Goal: Information Seeking & Learning: Compare options

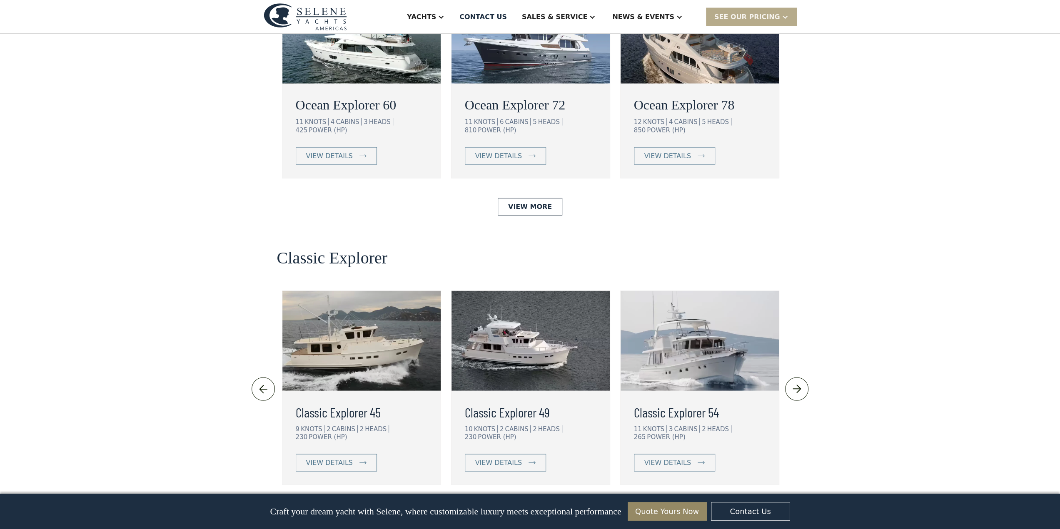
scroll to position [1666, 0]
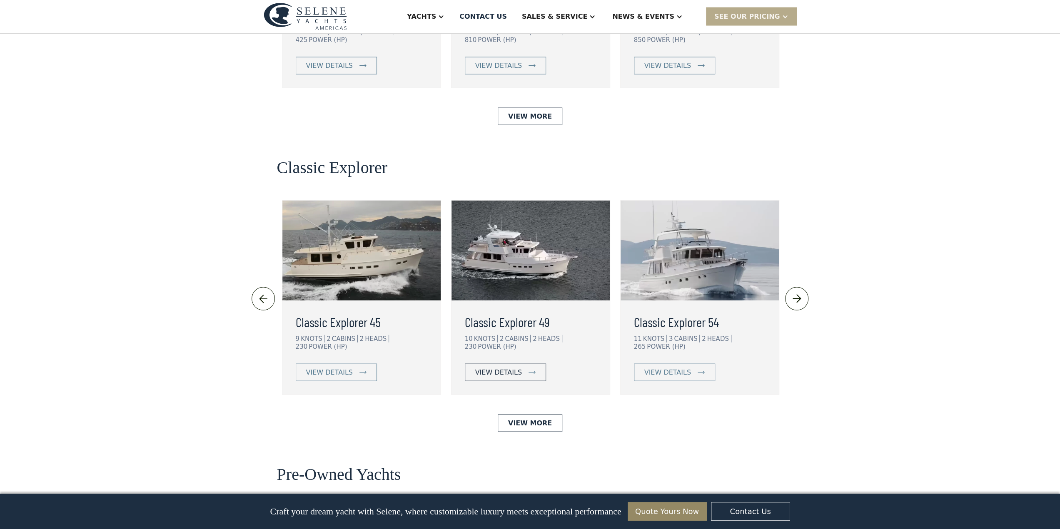
click at [502, 368] on div "view details" at bounding box center [498, 373] width 47 height 10
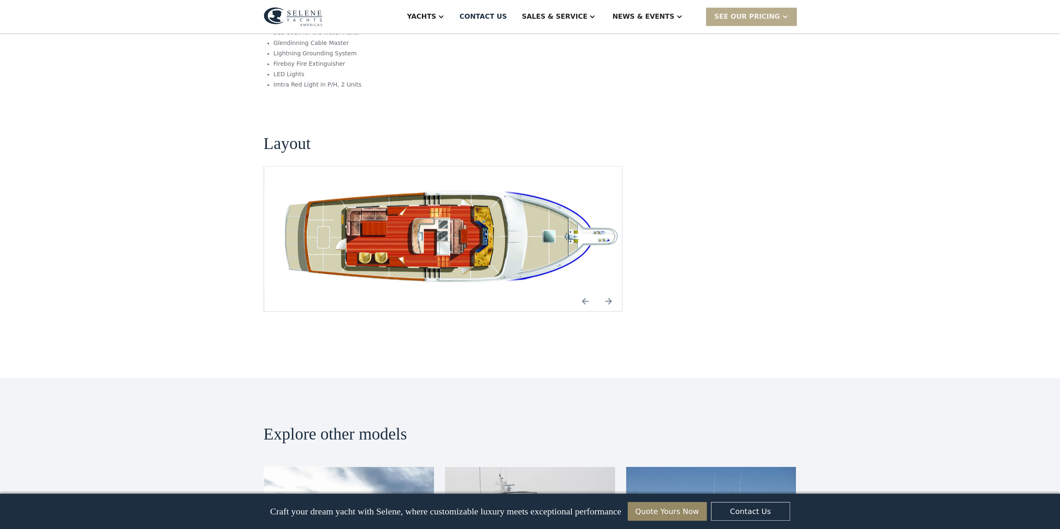
scroll to position [1499, 0]
click at [609, 291] on img "Next slide" at bounding box center [609, 301] width 20 height 20
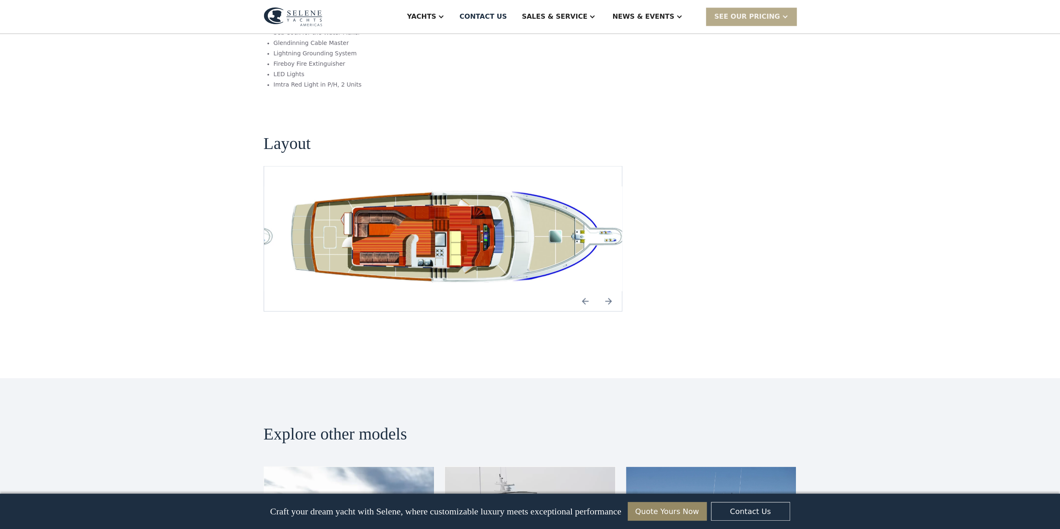
click at [609, 291] on img "Next slide" at bounding box center [609, 301] width 20 height 20
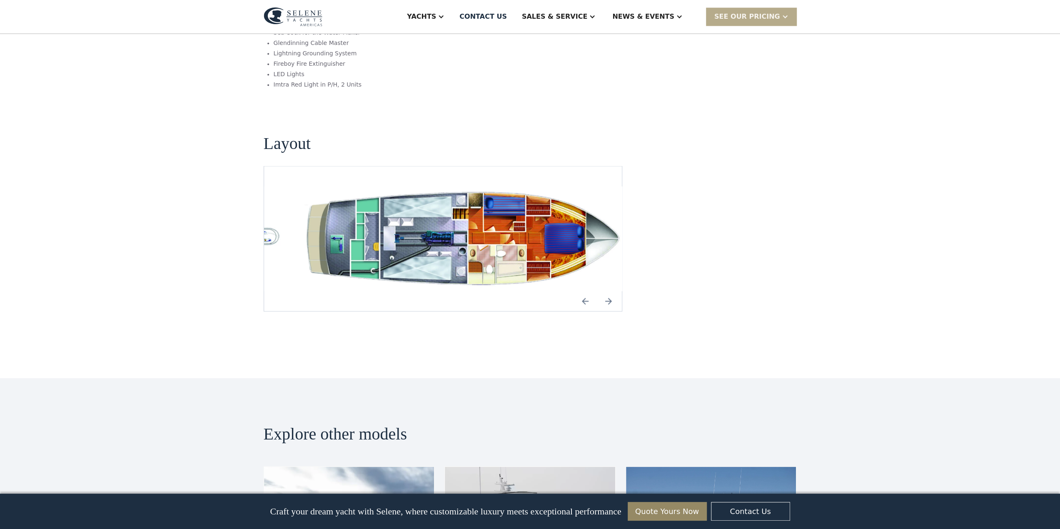
click at [609, 291] on img "Next slide" at bounding box center [609, 301] width 20 height 20
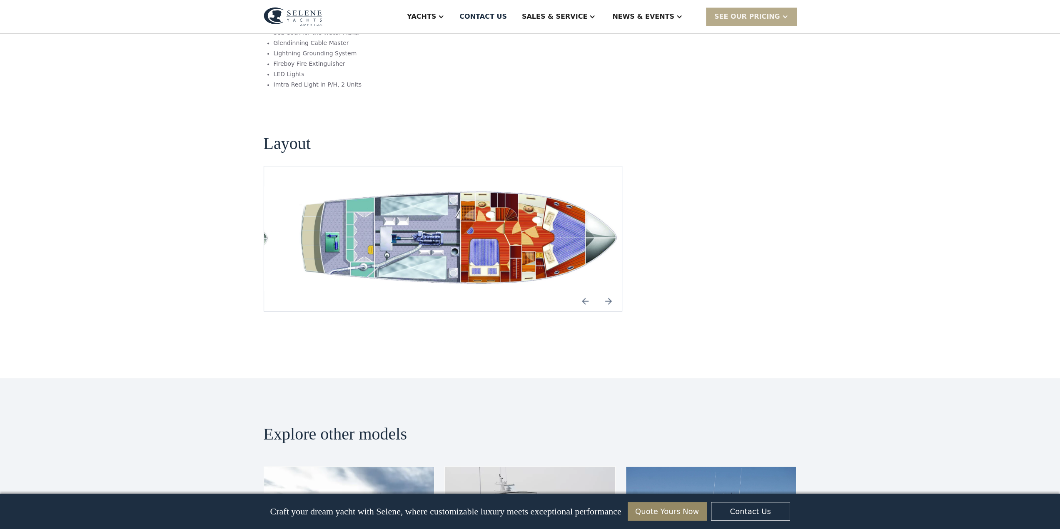
click at [609, 291] on img "Next slide" at bounding box center [609, 301] width 20 height 20
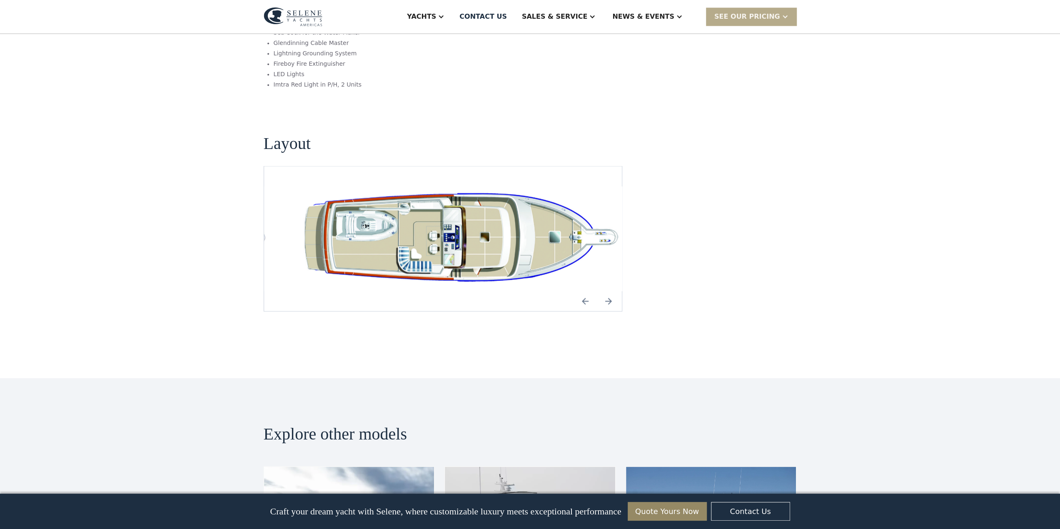
click at [609, 291] on img "Next slide" at bounding box center [609, 301] width 20 height 20
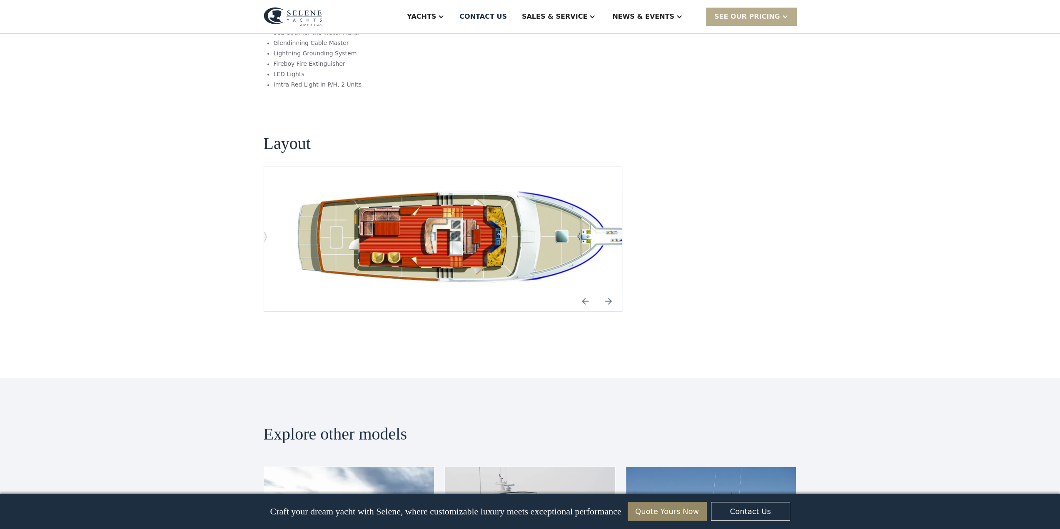
click at [609, 291] on img "Next slide" at bounding box center [609, 301] width 20 height 20
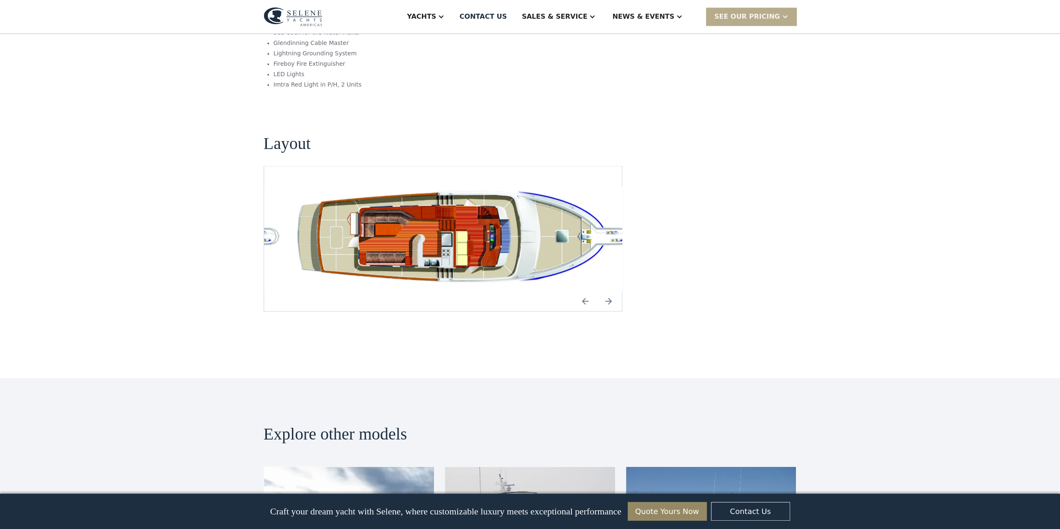
click at [609, 291] on img "Next slide" at bounding box center [609, 301] width 20 height 20
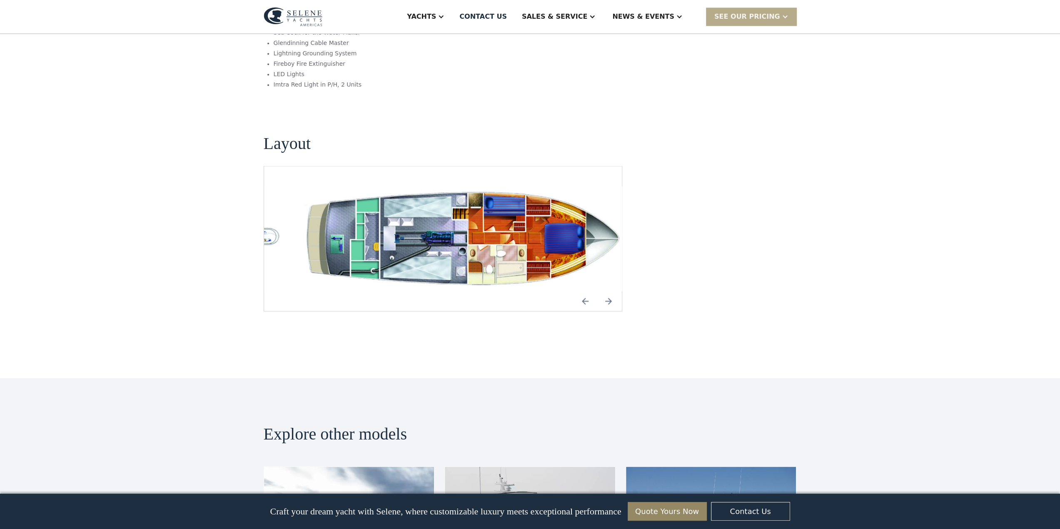
click at [609, 291] on img "Next slide" at bounding box center [609, 301] width 20 height 20
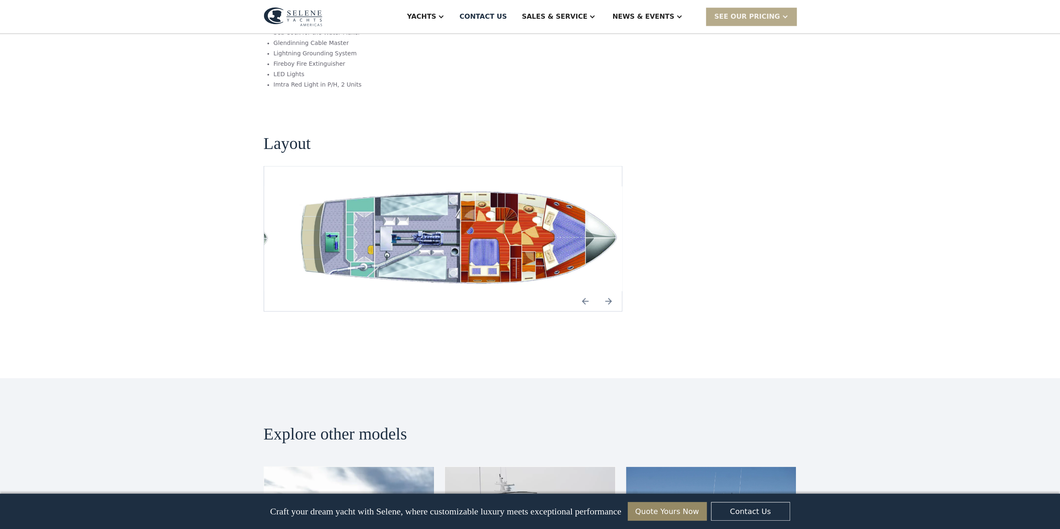
click at [609, 291] on img "Next slide" at bounding box center [609, 301] width 20 height 20
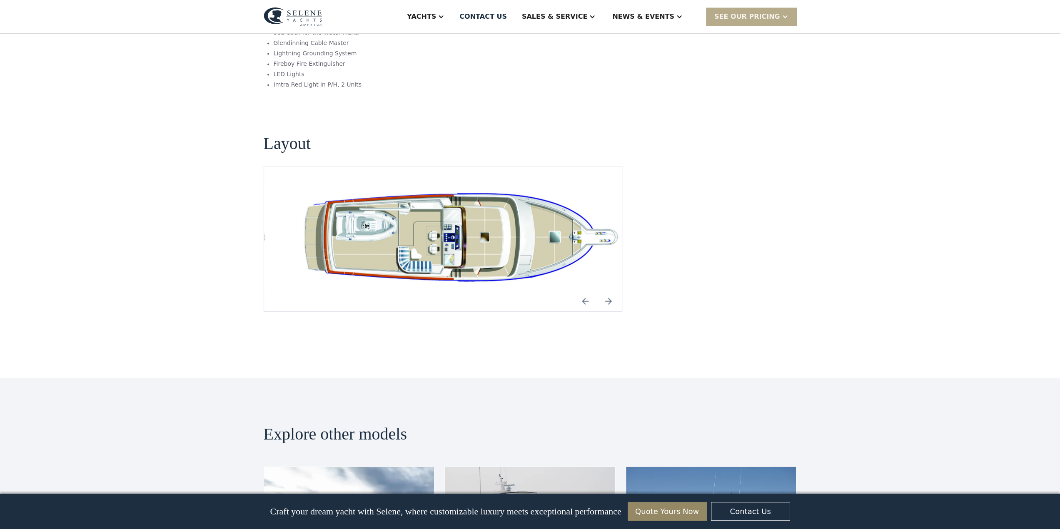
click at [609, 291] on img "Next slide" at bounding box center [609, 301] width 20 height 20
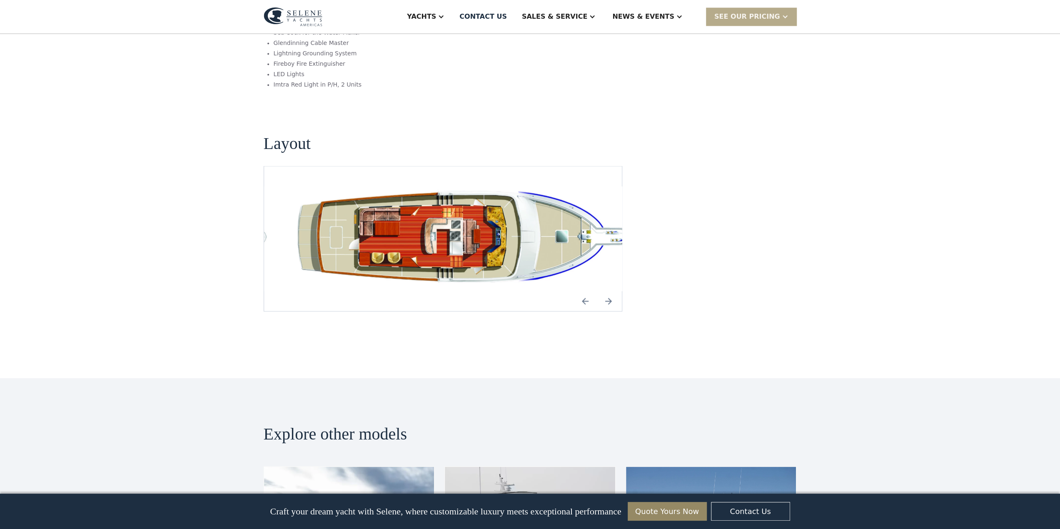
click at [609, 291] on img "Next slide" at bounding box center [609, 301] width 20 height 20
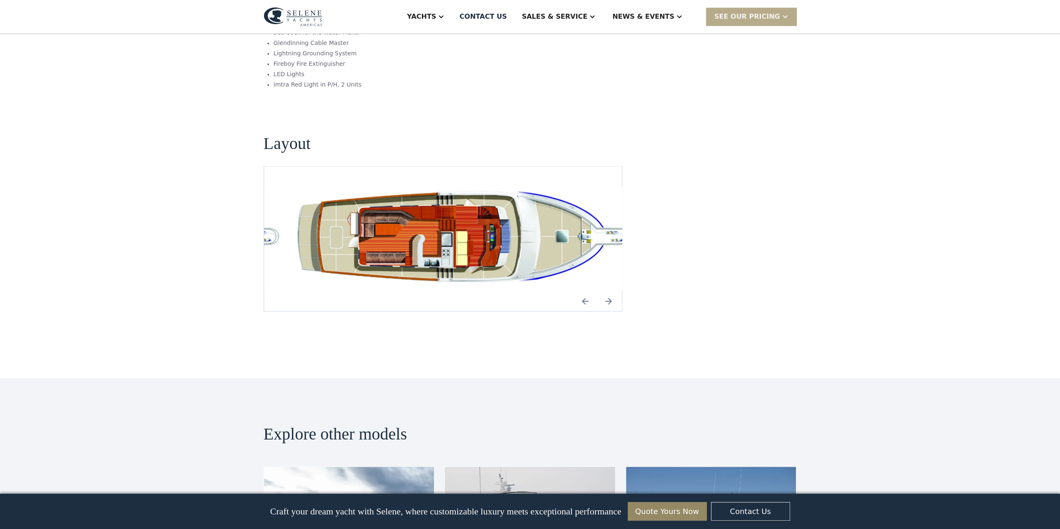
click at [609, 291] on img "Next slide" at bounding box center [609, 301] width 20 height 20
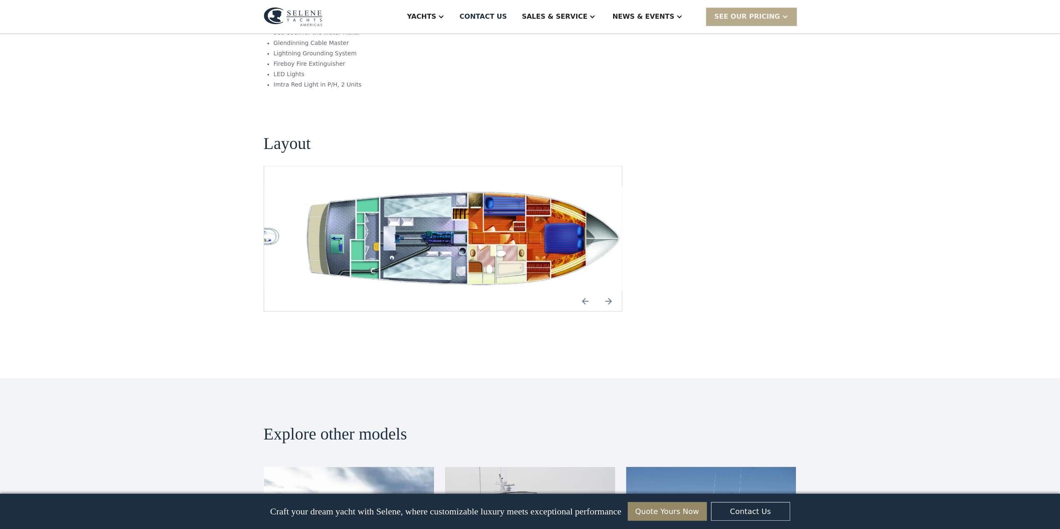
click at [608, 291] on img "Next slide" at bounding box center [609, 301] width 20 height 20
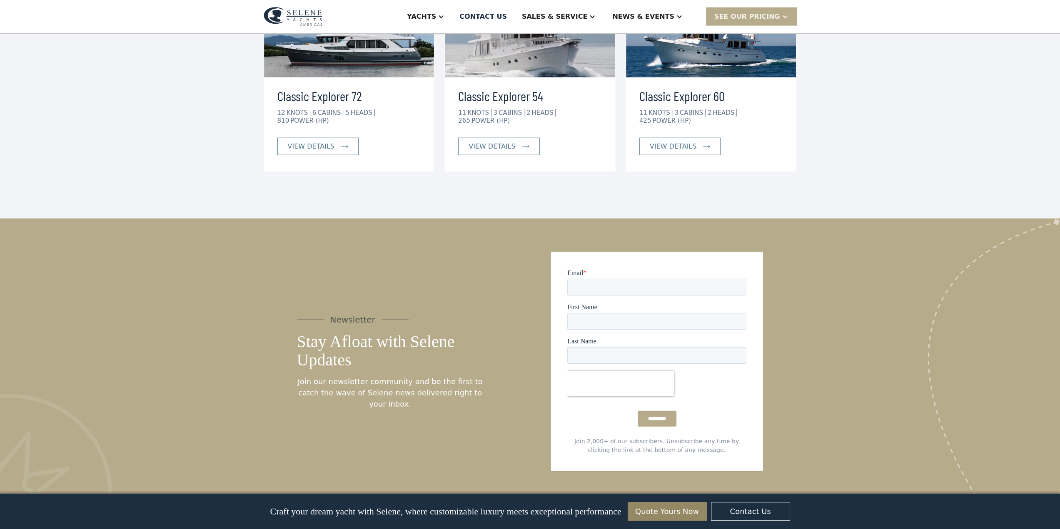
scroll to position [1749, 0]
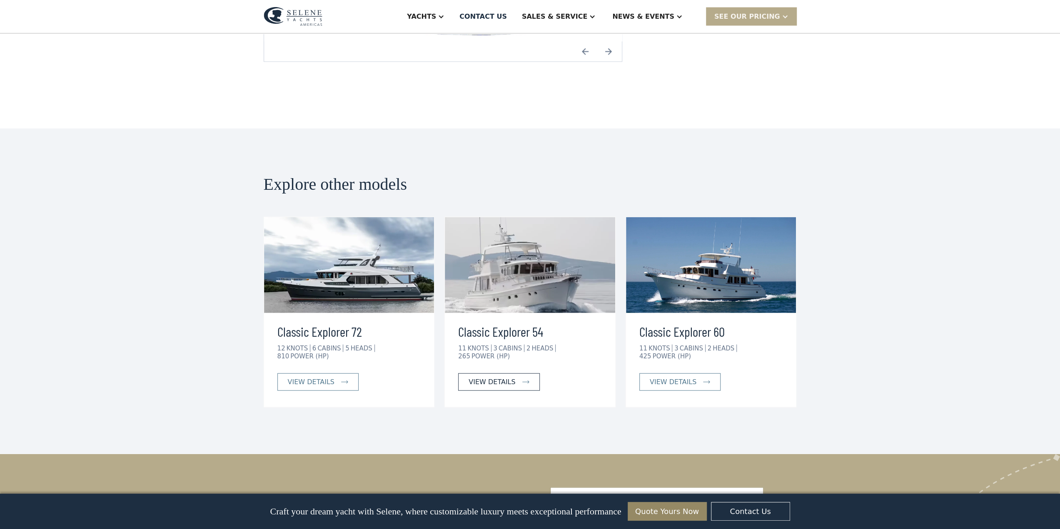
click at [509, 377] on div "view details" at bounding box center [492, 382] width 47 height 10
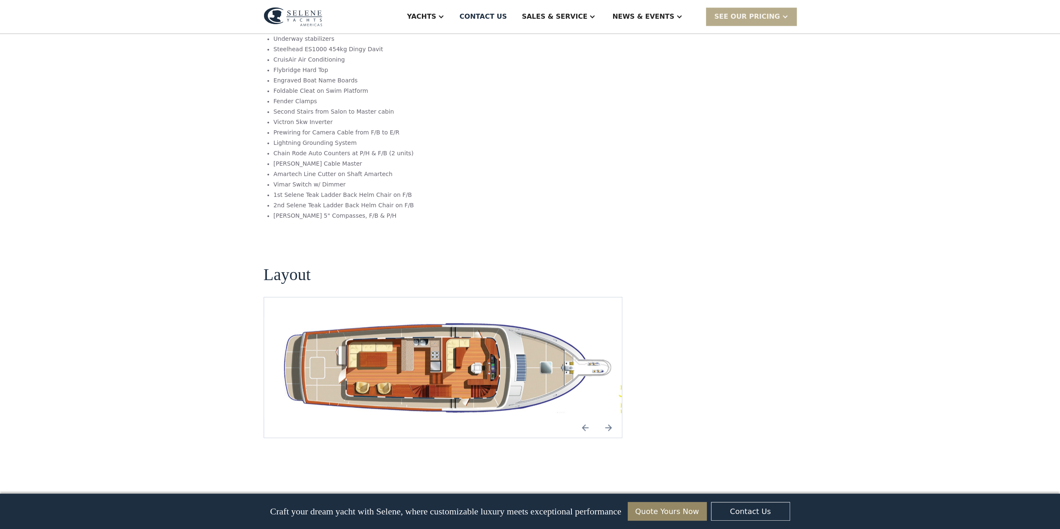
scroll to position [1375, 0]
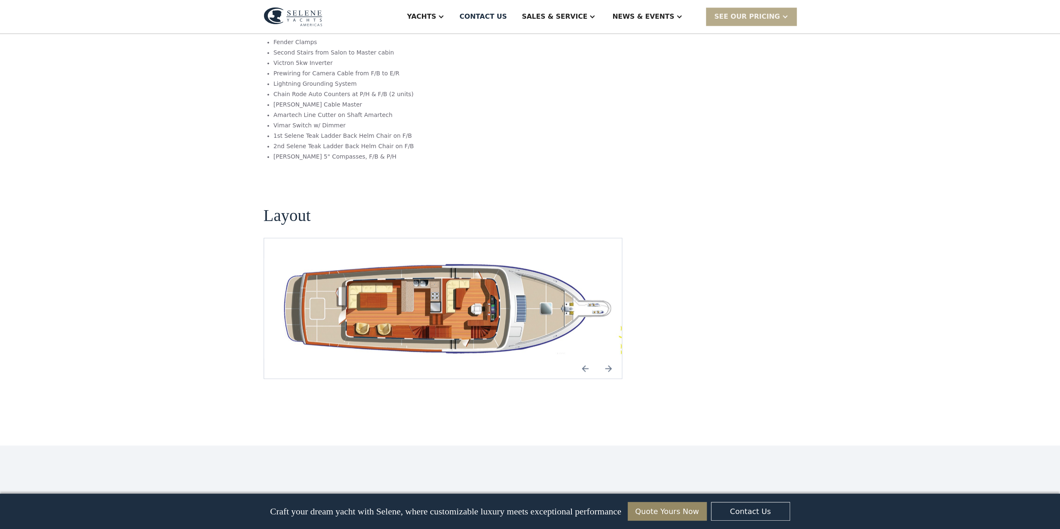
click at [611, 359] on img "Next slide" at bounding box center [609, 369] width 20 height 20
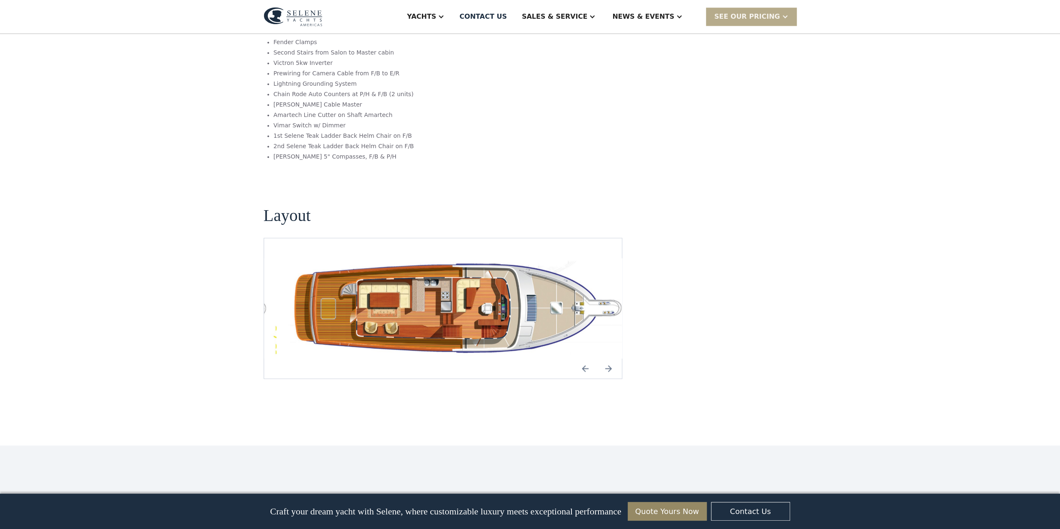
click at [611, 359] on img "Next slide" at bounding box center [609, 369] width 20 height 20
click at [609, 359] on img "Next slide" at bounding box center [609, 369] width 20 height 20
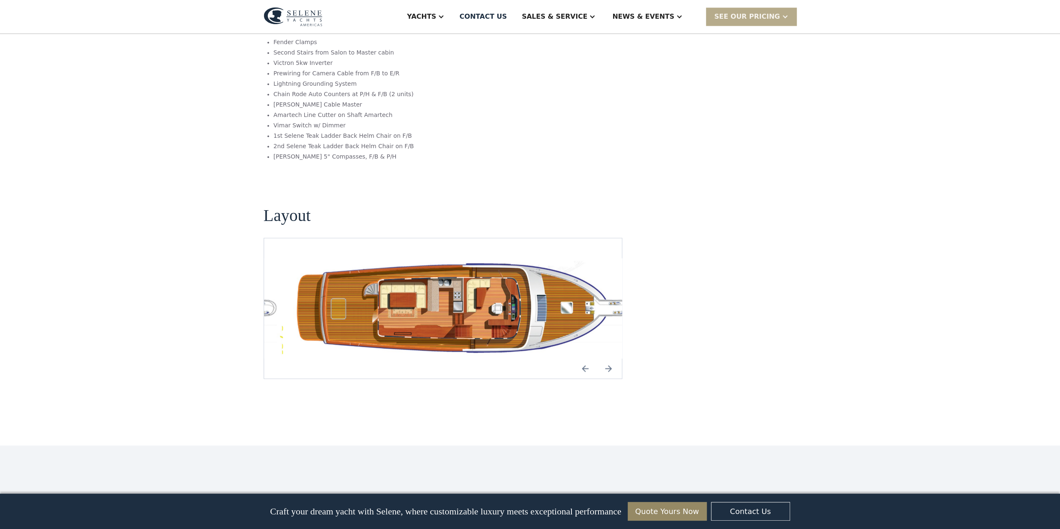
click at [609, 359] on img "Next slide" at bounding box center [609, 369] width 20 height 20
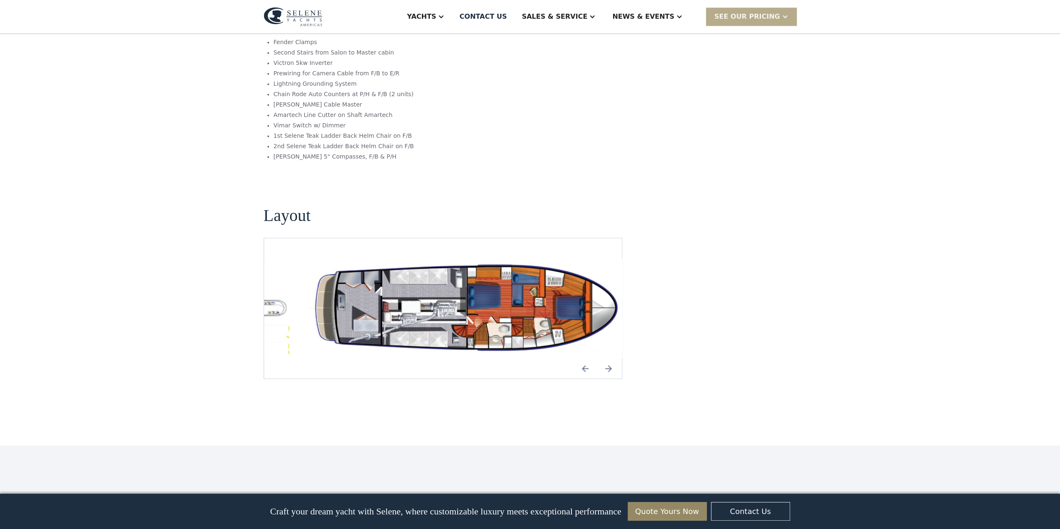
click at [609, 359] on img "Next slide" at bounding box center [609, 369] width 20 height 20
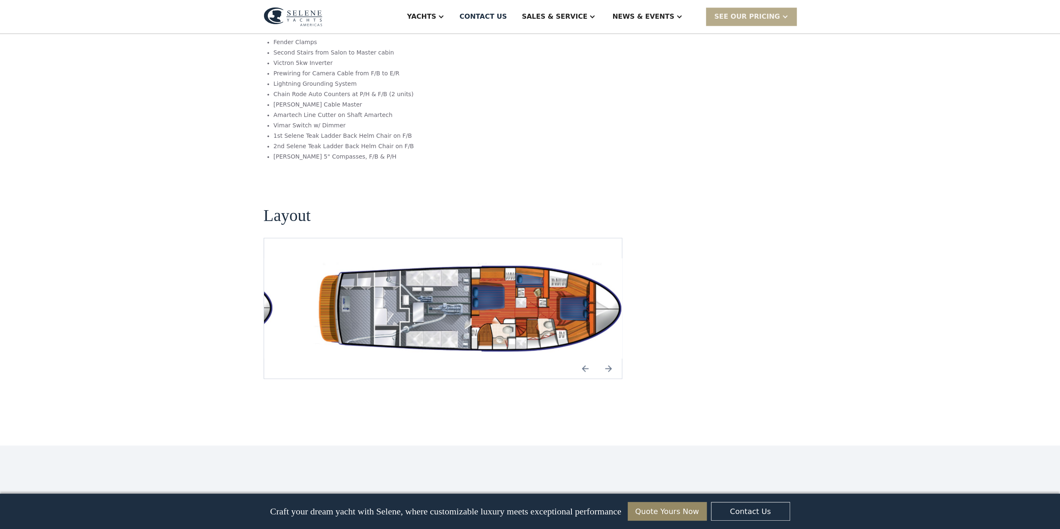
click at [609, 359] on img "Next slide" at bounding box center [609, 369] width 20 height 20
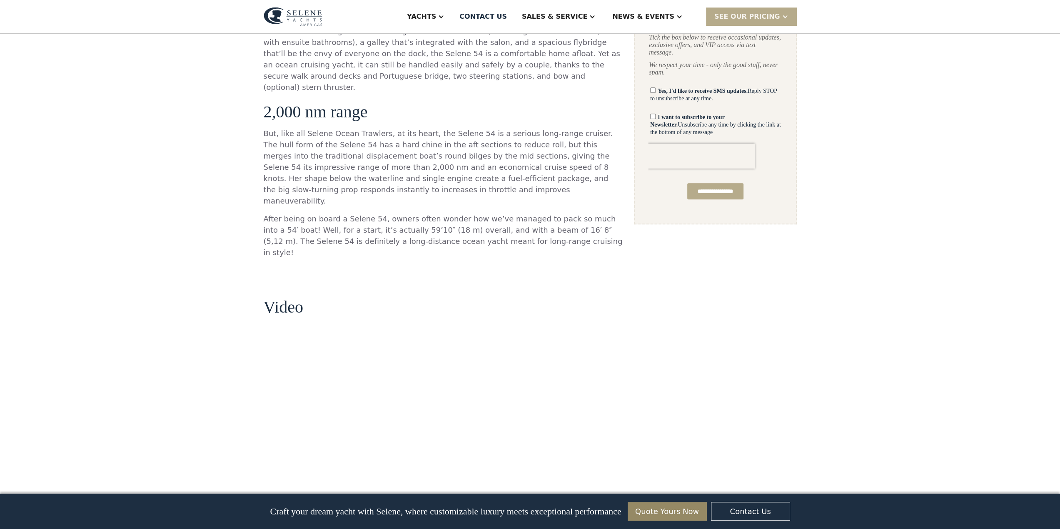
scroll to position [374, 0]
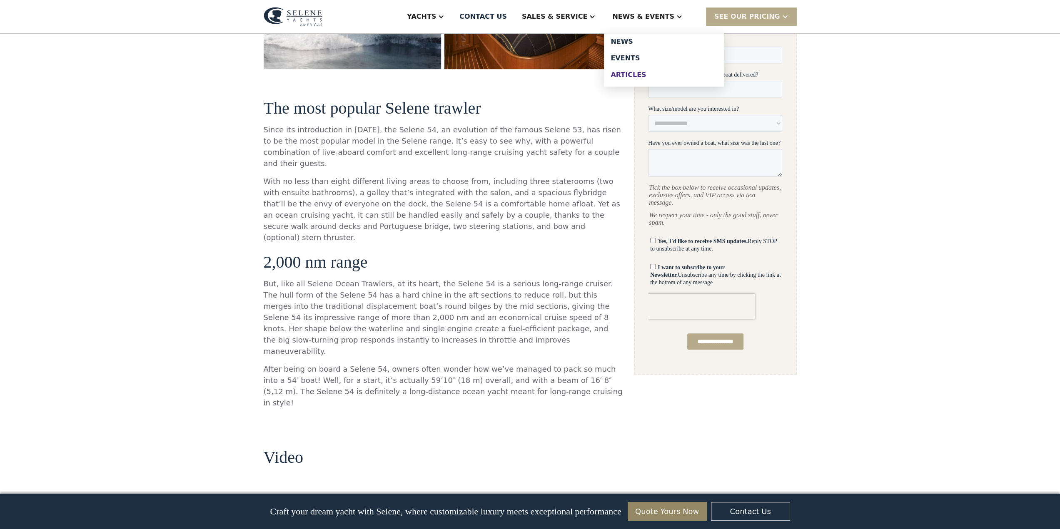
click at [637, 75] on div "Articles" at bounding box center [664, 75] width 107 height 7
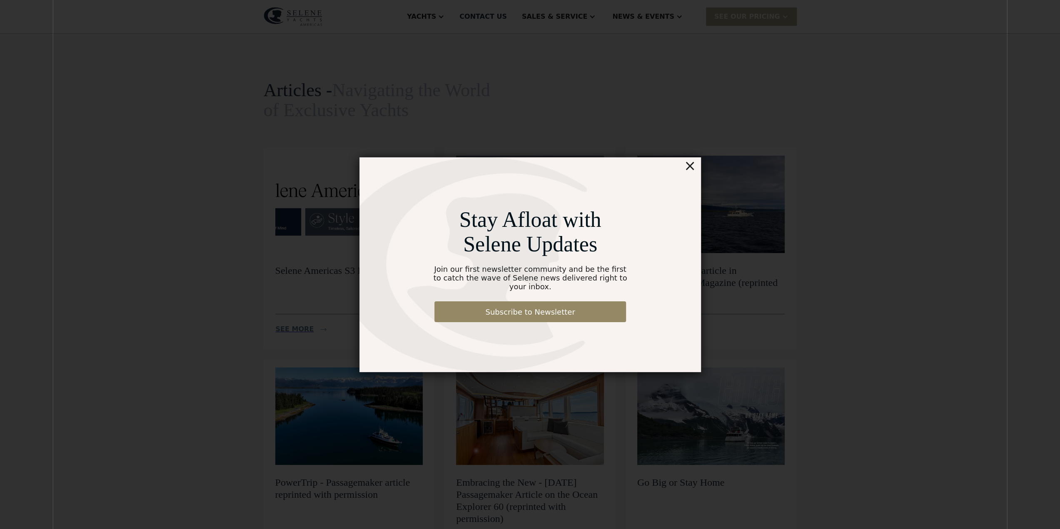
drag, startPoint x: 694, startPoint y: 171, endPoint x: 572, endPoint y: 60, distance: 165.1
click at [693, 171] on div "×" at bounding box center [690, 165] width 12 height 17
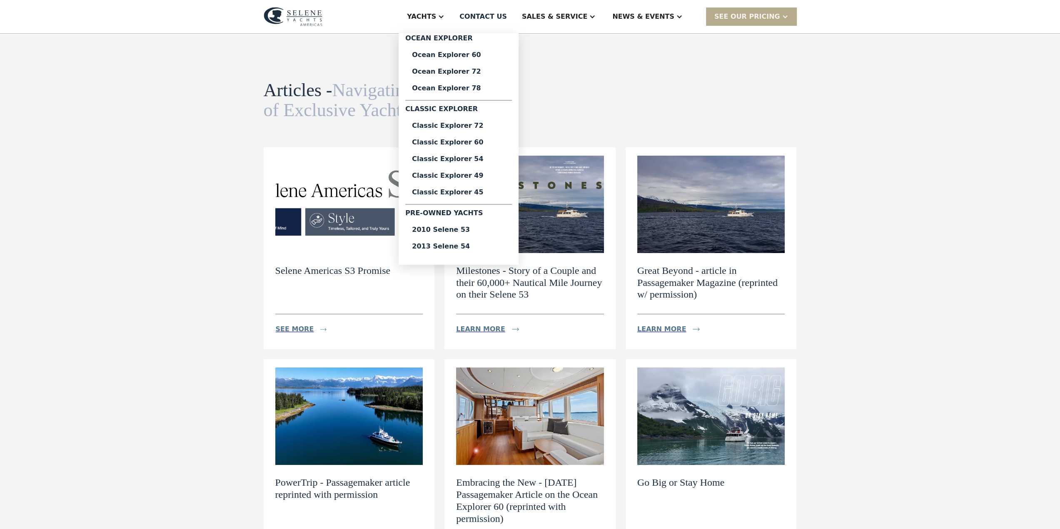
click at [436, 17] on div "Yachts" at bounding box center [421, 17] width 29 height 10
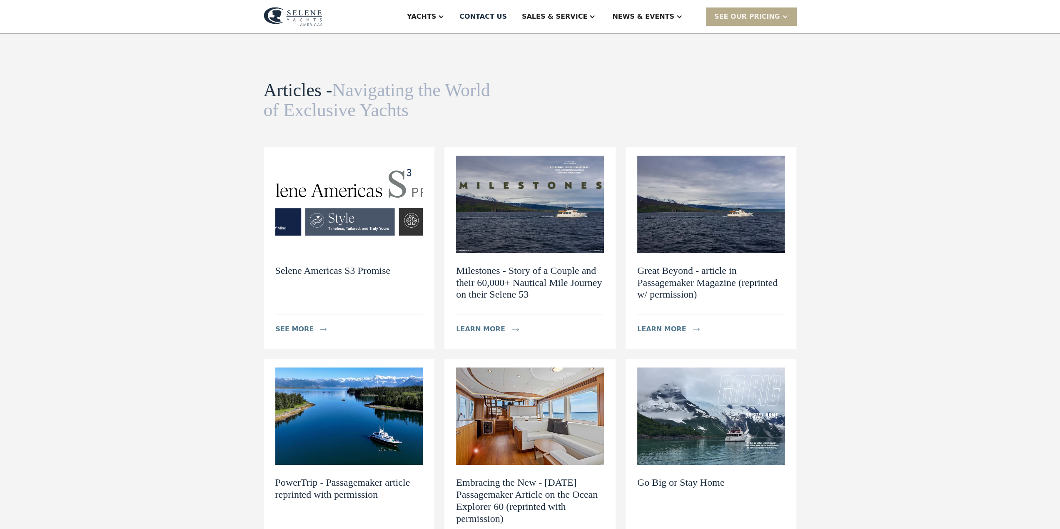
click at [307, 16] on img at bounding box center [293, 16] width 59 height 19
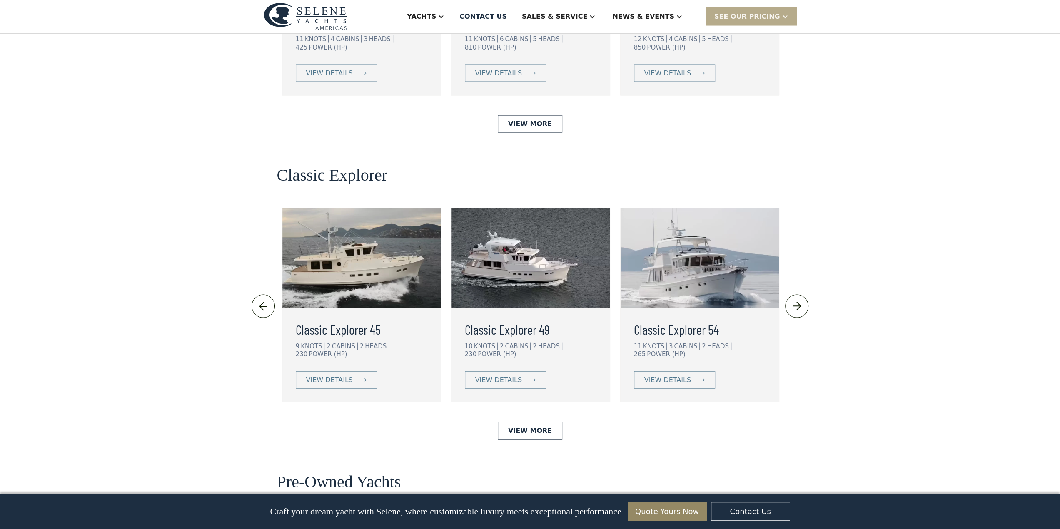
scroll to position [1583, 0]
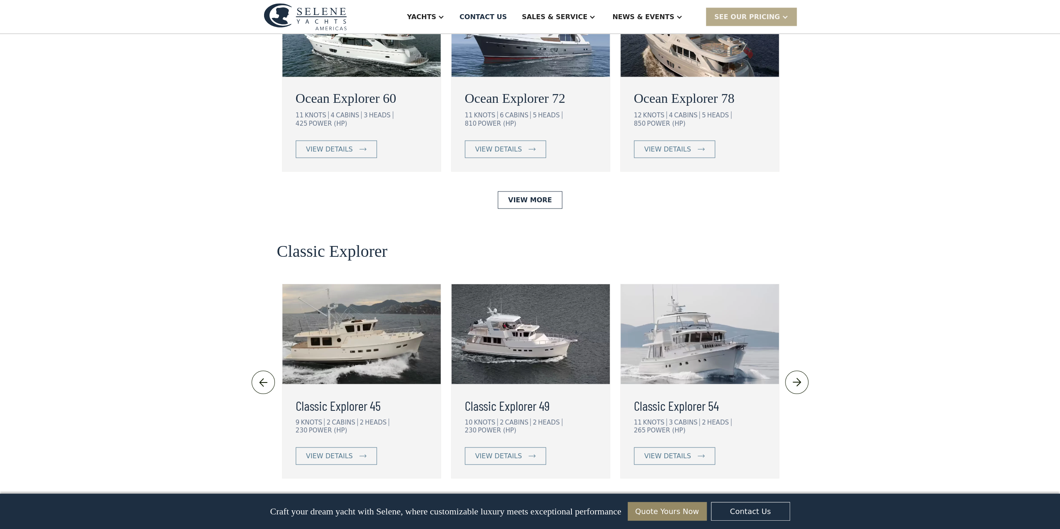
click at [676, 284] on img at bounding box center [700, 334] width 158 height 100
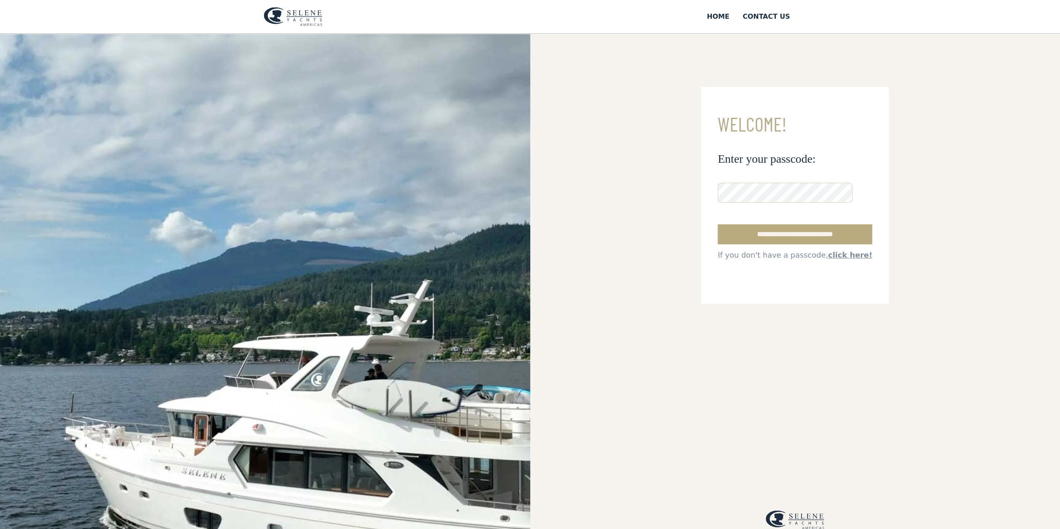
click at [769, 230] on input "**********" at bounding box center [795, 235] width 155 height 20
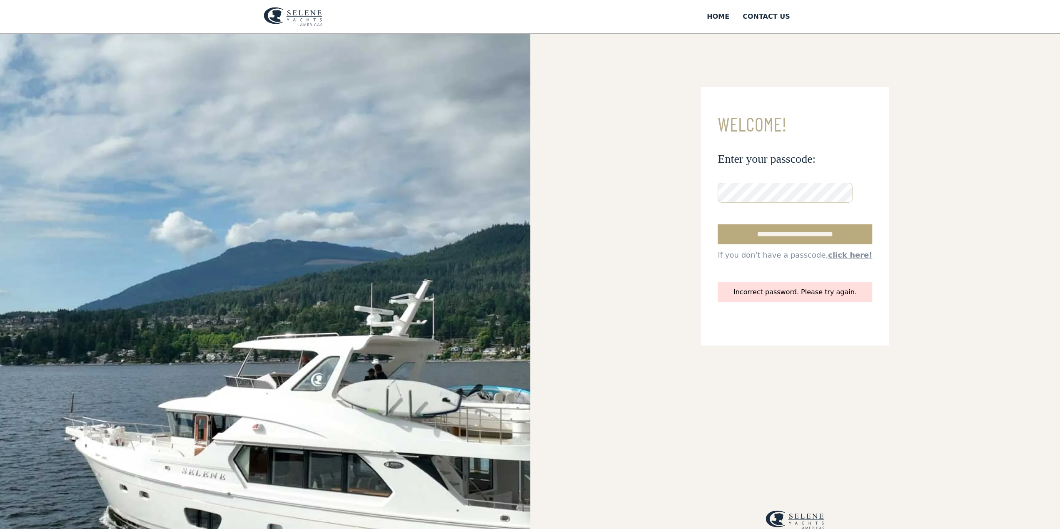
click at [777, 234] on input "**********" at bounding box center [795, 235] width 155 height 20
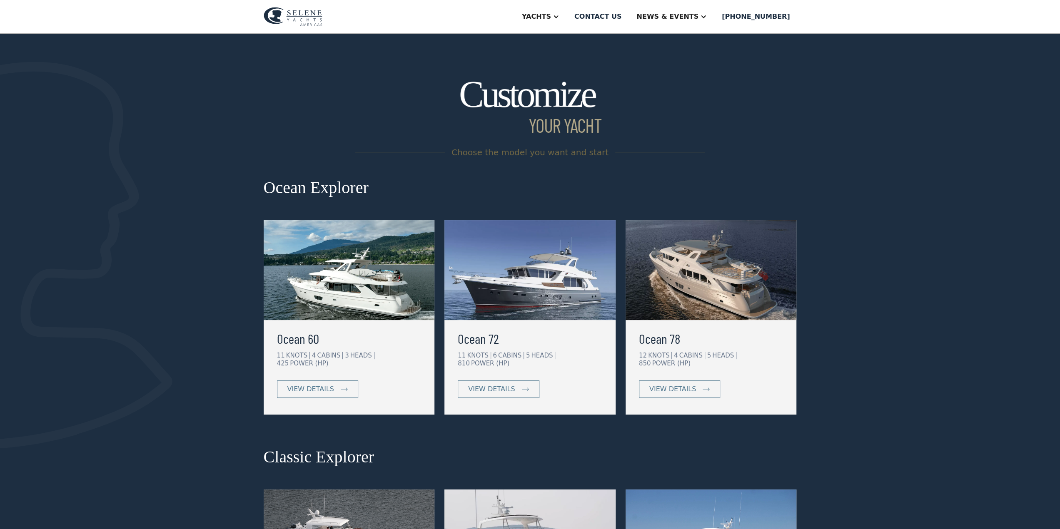
drag, startPoint x: 1032, startPoint y: 29, endPoint x: 1010, endPoint y: 42, distance: 25.9
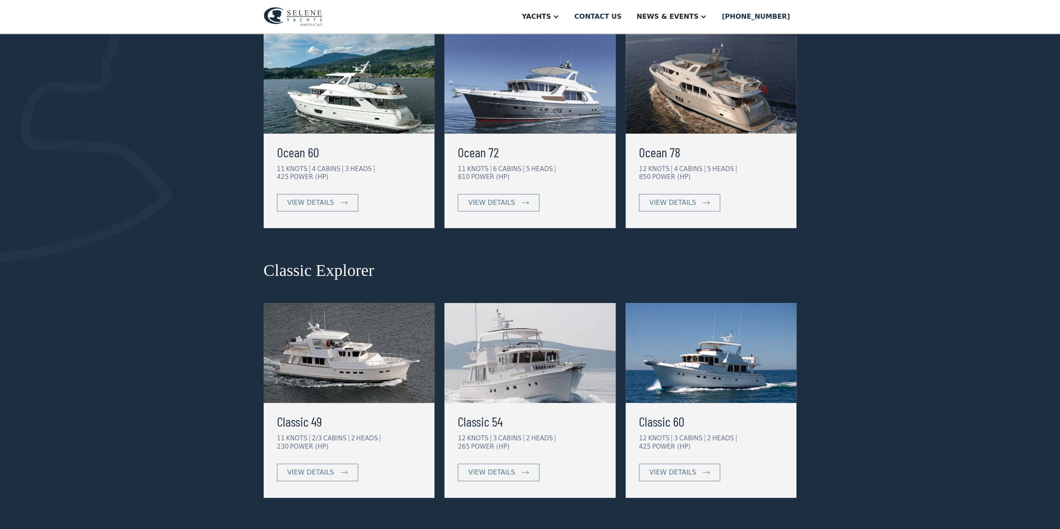
scroll to position [292, 0]
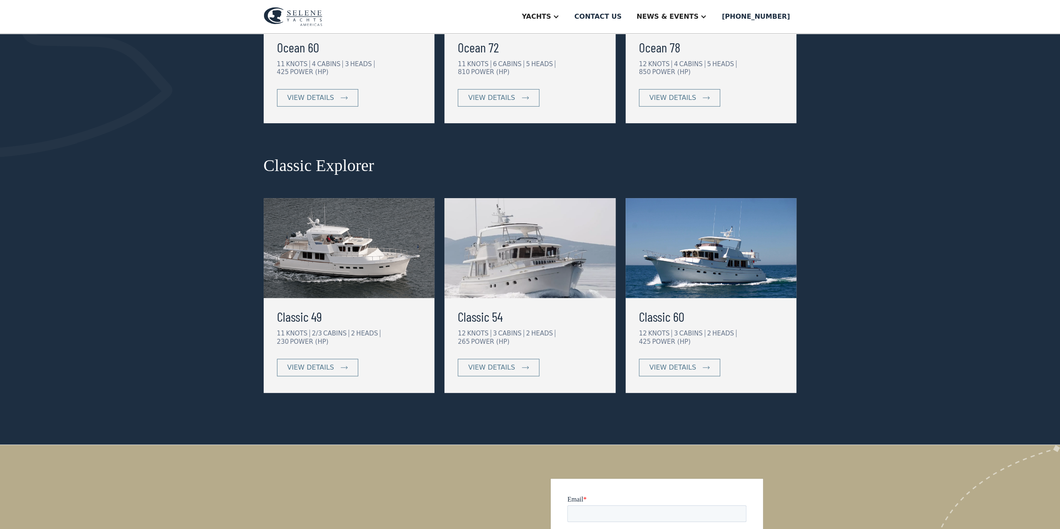
click at [521, 250] on img at bounding box center [529, 248] width 171 height 100
click at [498, 256] on img at bounding box center [529, 248] width 171 height 100
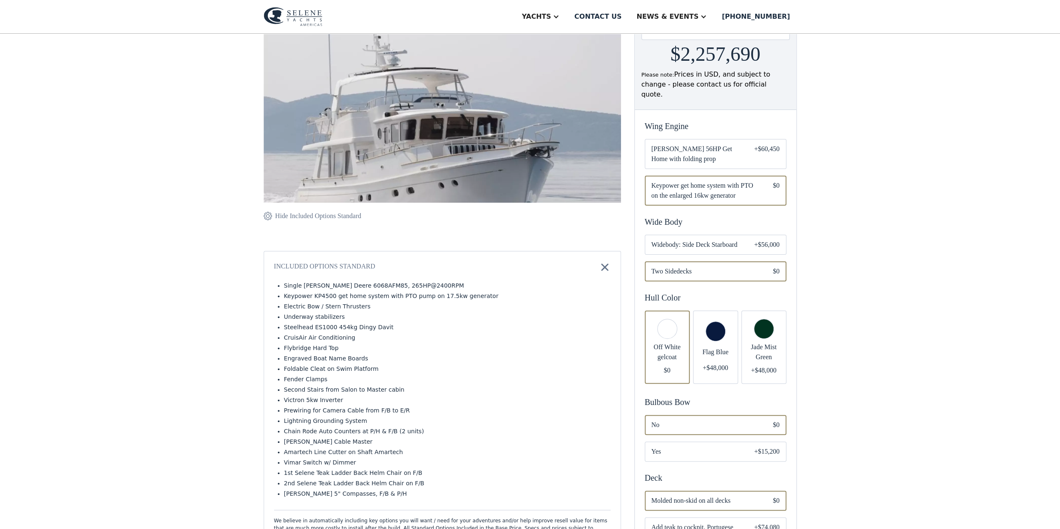
scroll to position [83, 0]
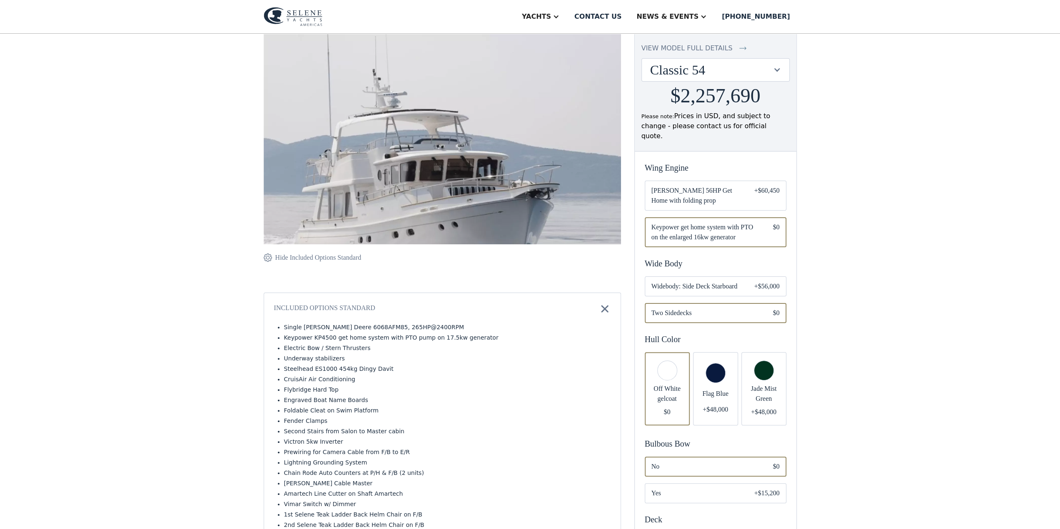
click at [710, 188] on span "[PERSON_NAME] 56HP Get Home with folding prop" at bounding box center [696, 196] width 90 height 20
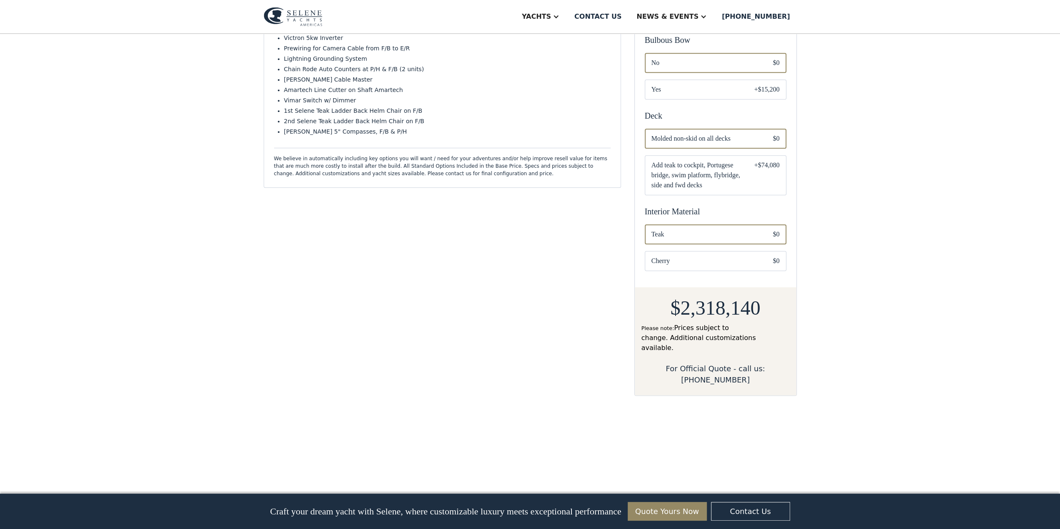
scroll to position [500, 0]
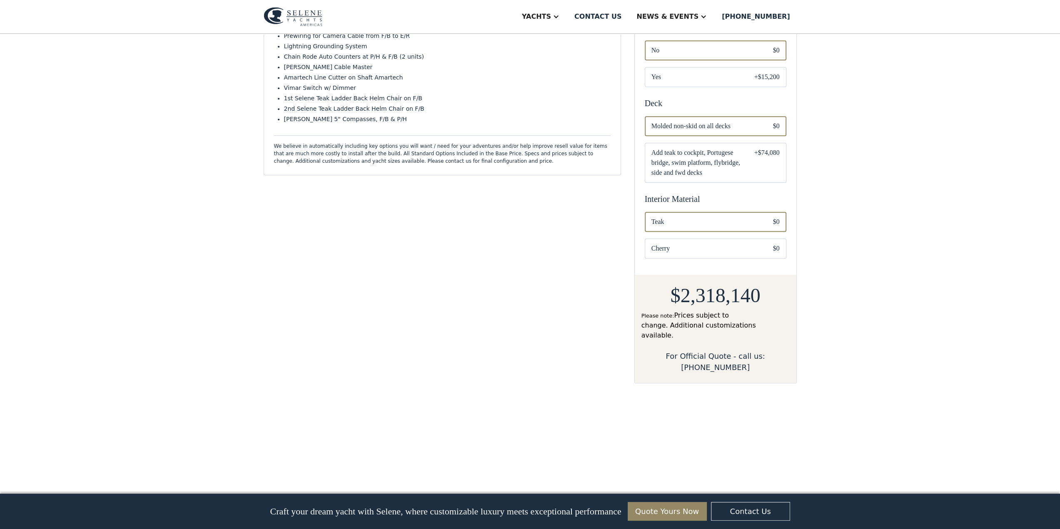
click at [749, 244] on span "Cherry" at bounding box center [705, 249] width 108 height 10
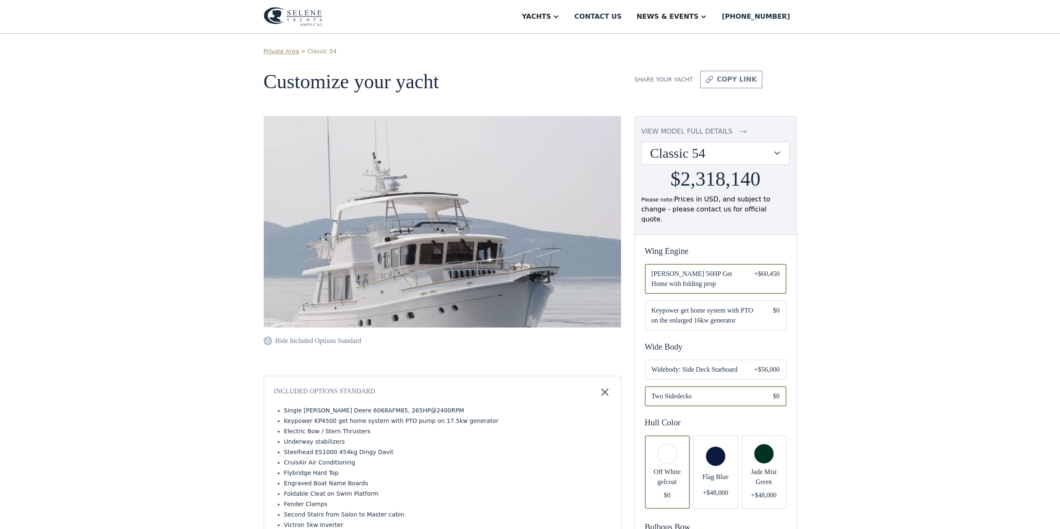
click at [768, 155] on div "Classic 54" at bounding box center [711, 153] width 122 height 16
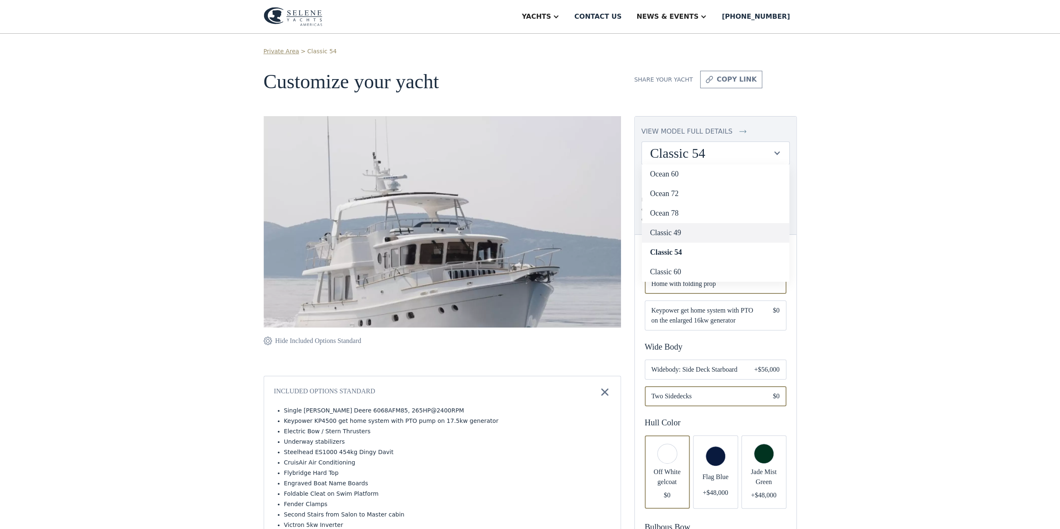
click at [685, 234] on link "Classic 49" at bounding box center [715, 233] width 147 height 20
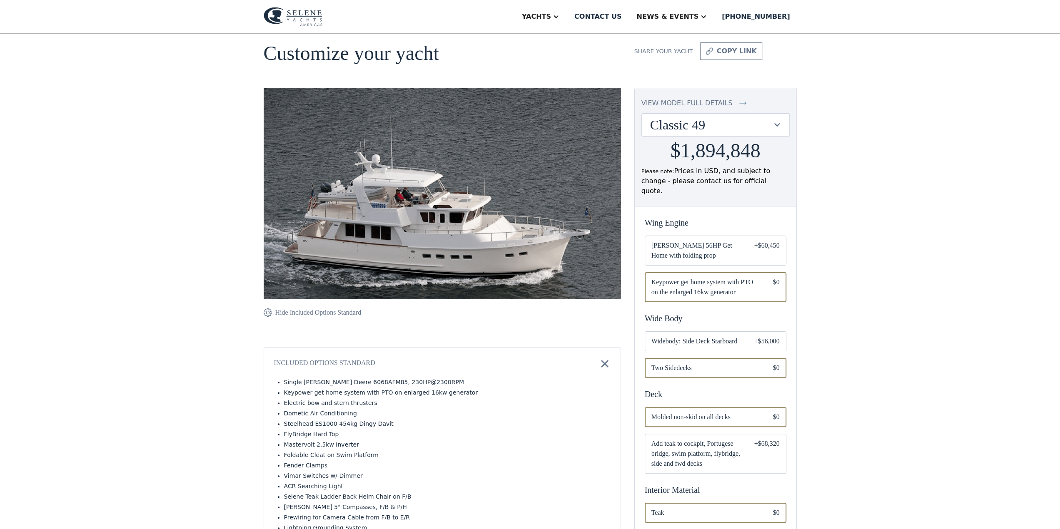
scroll to position [42, 0]
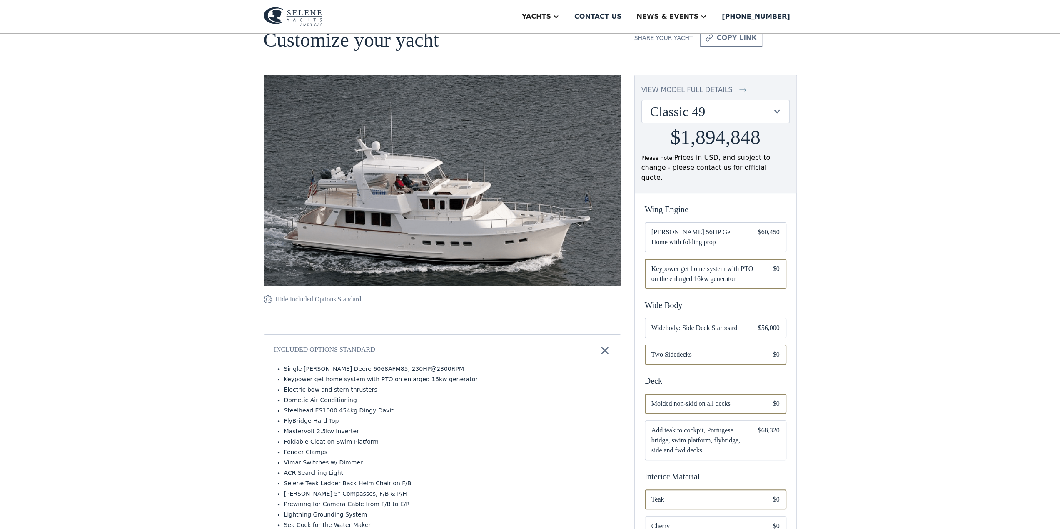
click at [764, 230] on div "+$60,450" at bounding box center [766, 237] width 25 height 20
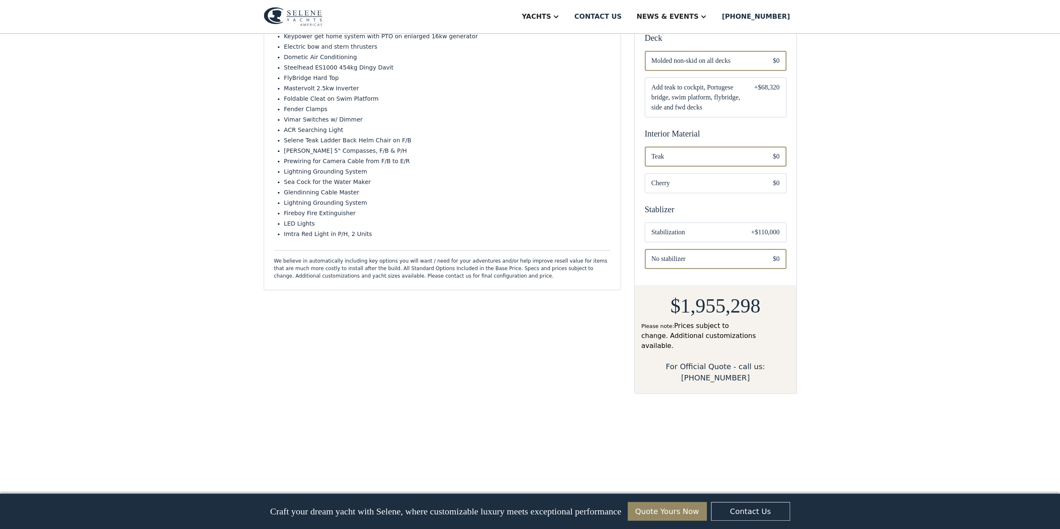
scroll to position [417, 0]
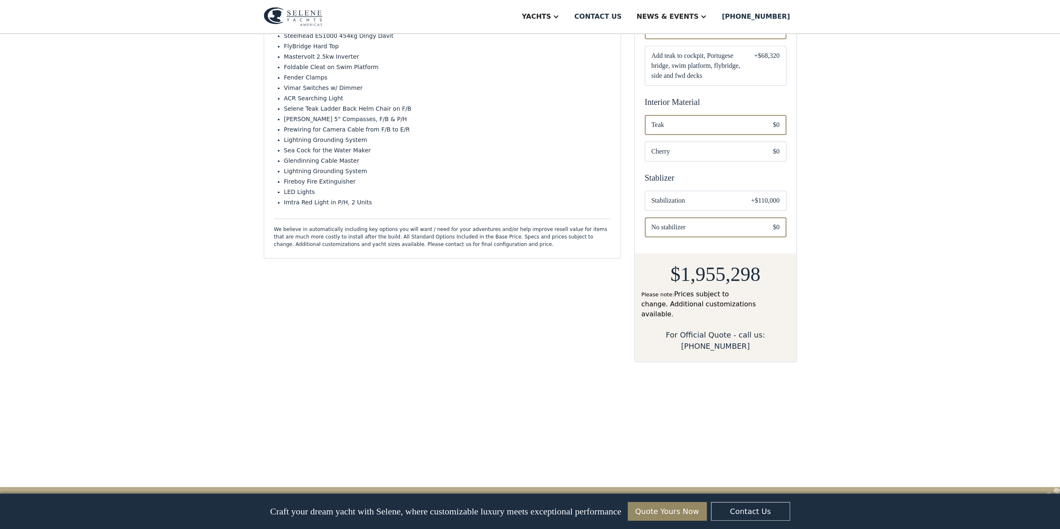
click at [728, 196] on span "Stabilization" at bounding box center [694, 201] width 87 height 10
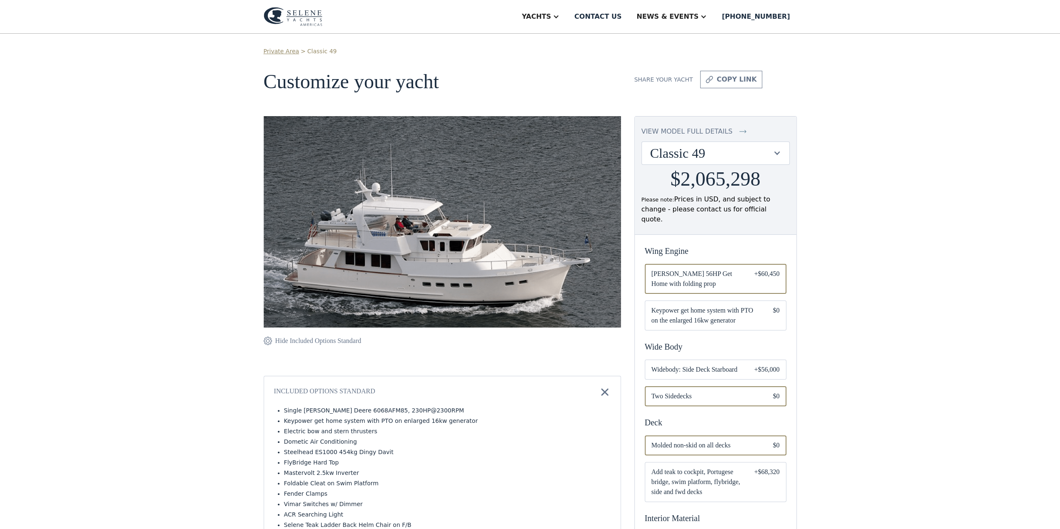
click at [736, 146] on div "Classic 49" at bounding box center [711, 153] width 122 height 16
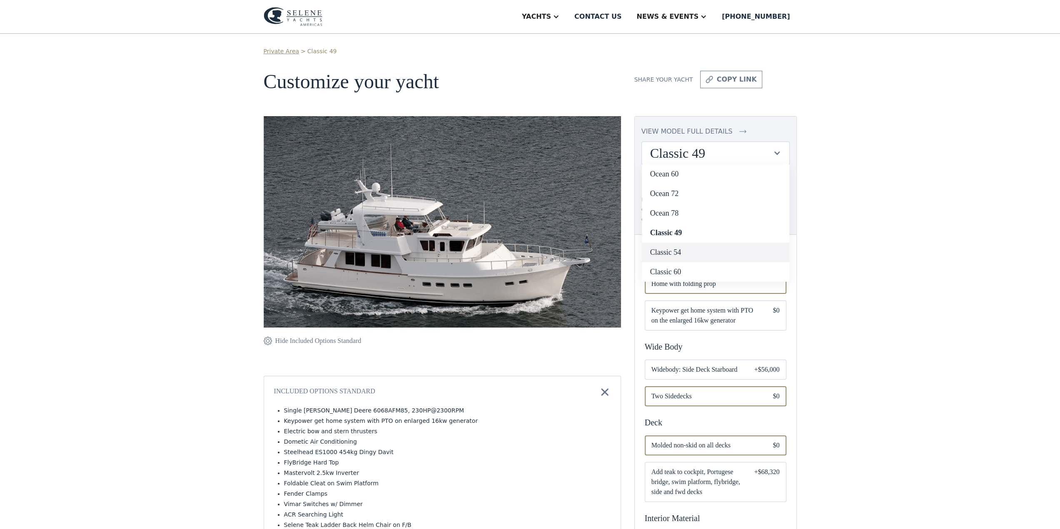
click at [683, 251] on link "Classic 54" at bounding box center [715, 253] width 147 height 20
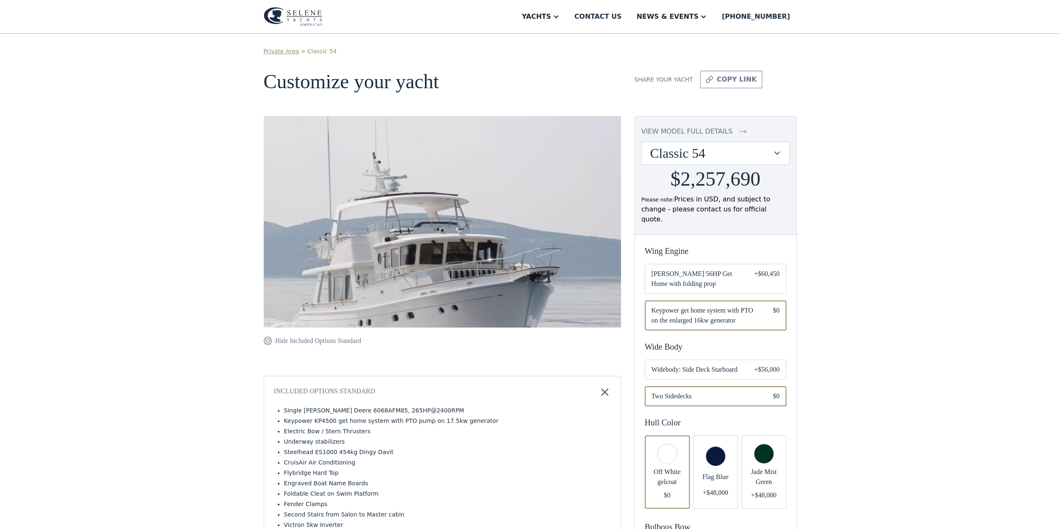
click at [751, 147] on div "Classic 54" at bounding box center [711, 153] width 122 height 16
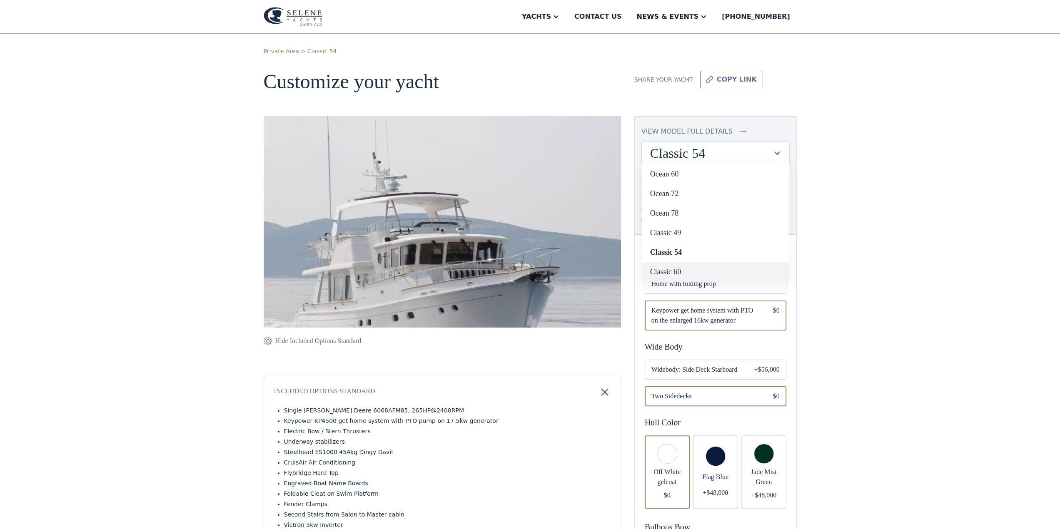
click at [678, 270] on link "Classic 60" at bounding box center [715, 272] width 147 height 20
